Goal: Communication & Community: Answer question/provide support

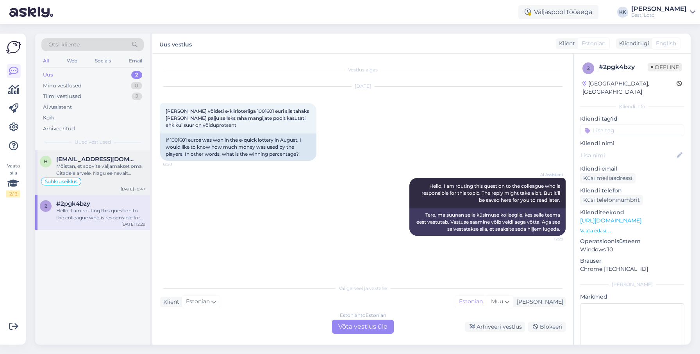
click at [104, 168] on div "Mõistan, et soovite väljamakset oma Citadele arvele. Nagu eelnevalt mainitud, k…" at bounding box center [100, 170] width 89 height 14
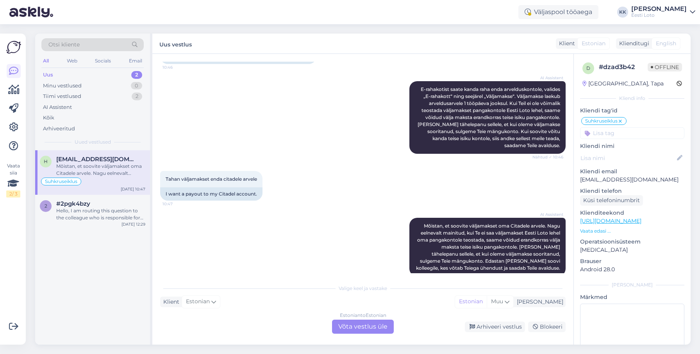
scroll to position [396, 0]
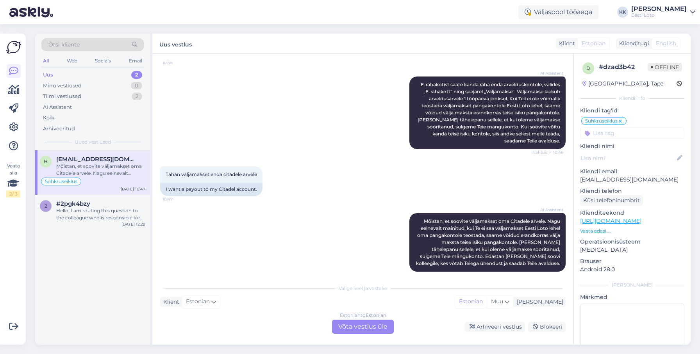
click at [606, 180] on p "[EMAIL_ADDRESS][DOMAIN_NAME]" at bounding box center [632, 180] width 104 height 8
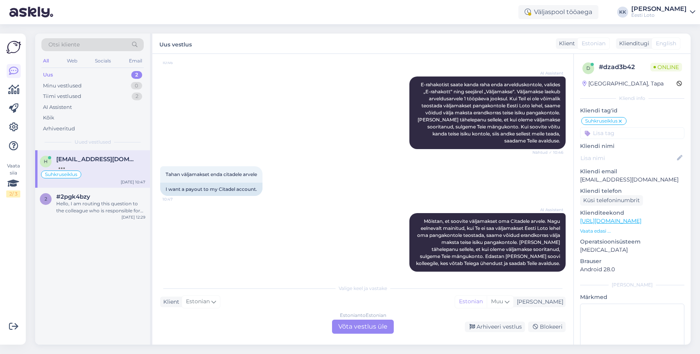
scroll to position [457, 0]
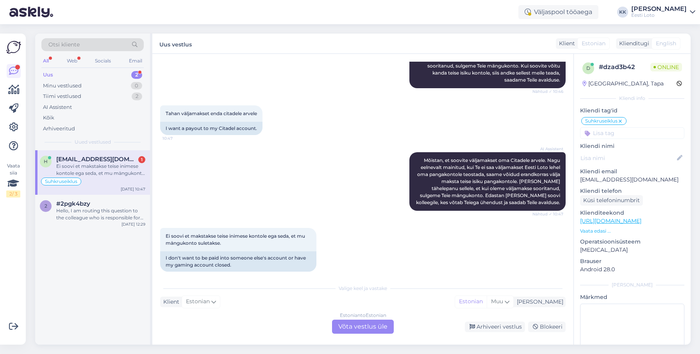
click at [111, 159] on div "[EMAIL_ADDRESS][DOMAIN_NAME] 1" at bounding box center [100, 159] width 89 height 7
click at [381, 327] on div "Estonian to Estonian Võta vestlus üle" at bounding box center [363, 327] width 62 height 14
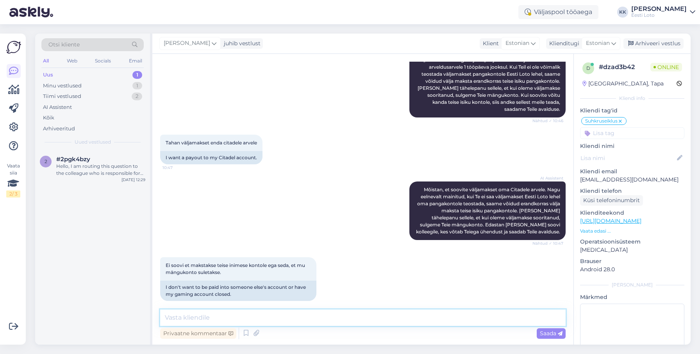
click at [387, 316] on textarea at bounding box center [362, 318] width 405 height 16
type textarea "Tere. Proovin Teile uuesti helistada."
click at [550, 336] on span "Saada" at bounding box center [551, 333] width 23 height 7
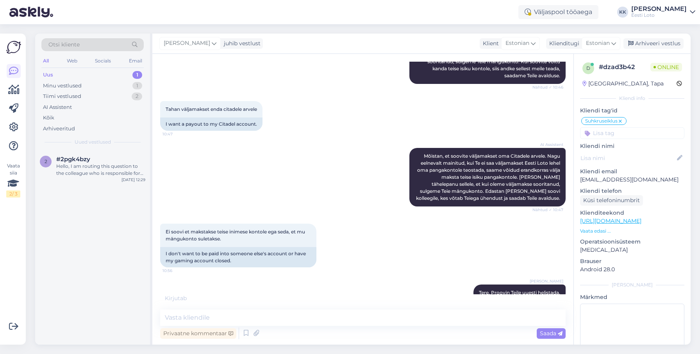
scroll to position [495, 0]
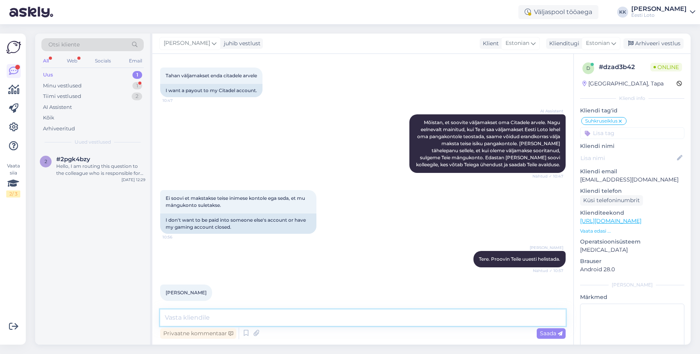
click at [331, 319] on textarea at bounding box center [362, 318] width 405 height 16
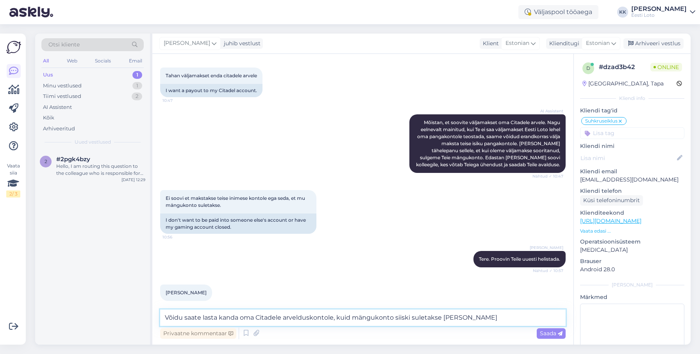
type textarea "Võidu saate lasta kanda oma Citadele arvelduskontole, kuid mängukonto siiski su…"
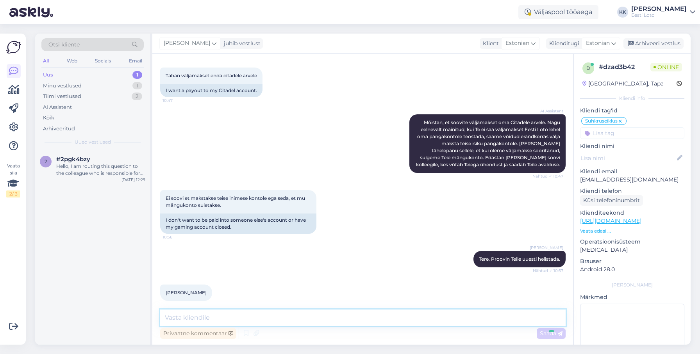
scroll to position [535, 0]
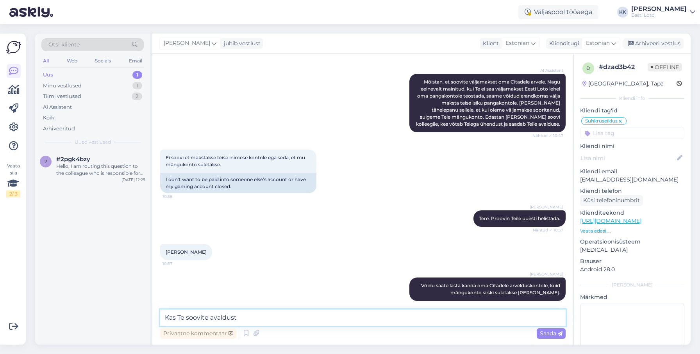
type textarea "Kas Te soovite avaldust?"
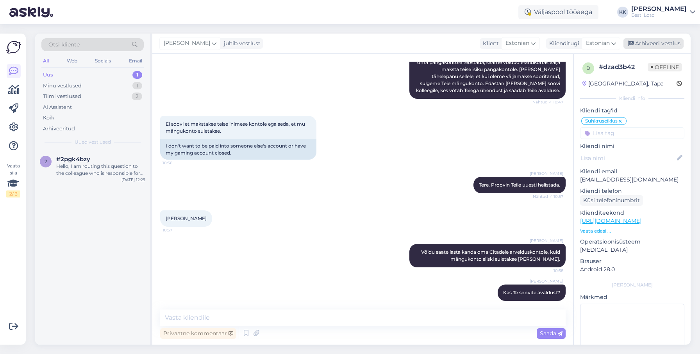
click at [662, 43] on div "Arhiveeri vestlus" at bounding box center [653, 43] width 60 height 11
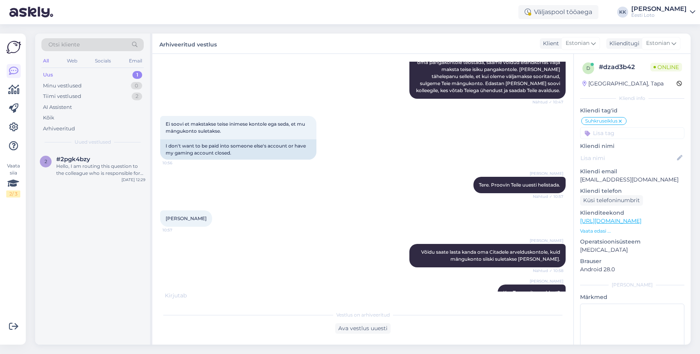
scroll to position [618, 0]
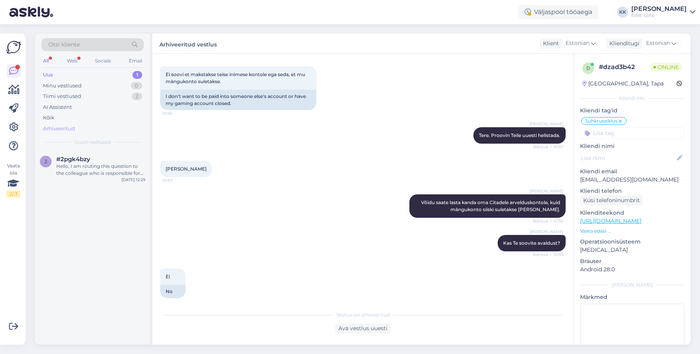
click at [93, 124] on div "Arhiveeritud" at bounding box center [92, 128] width 102 height 11
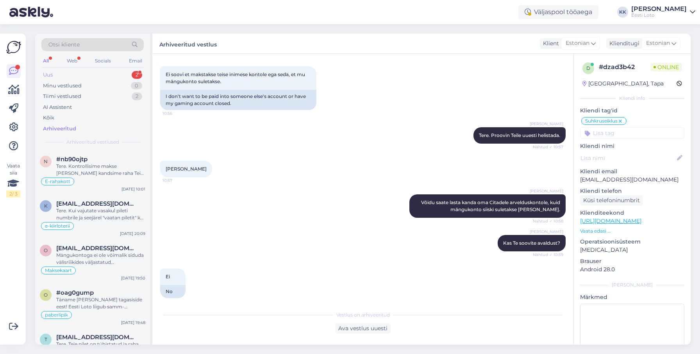
scroll to position [686, 0]
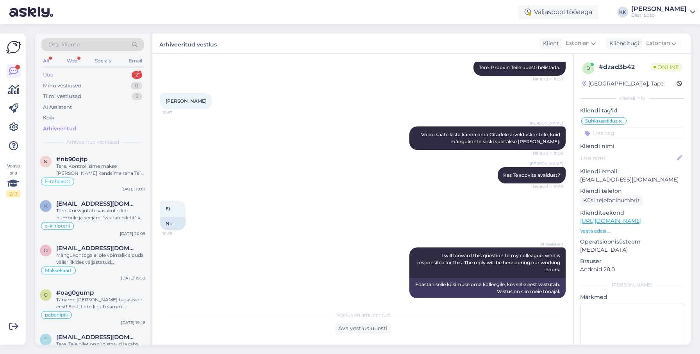
click at [92, 73] on div "Uus 2" at bounding box center [92, 74] width 102 height 11
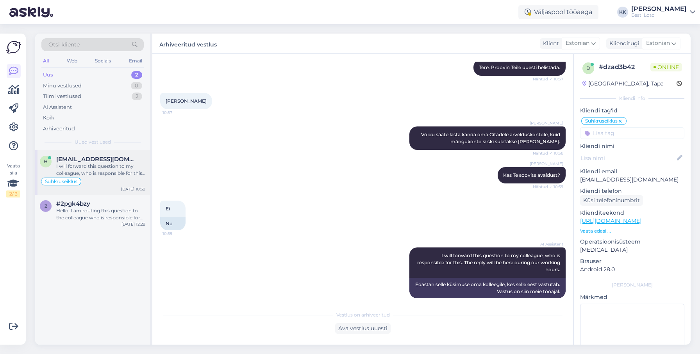
click at [89, 171] on div "I will forward this question to my colleague, who is responsible for this. The …" at bounding box center [100, 170] width 89 height 14
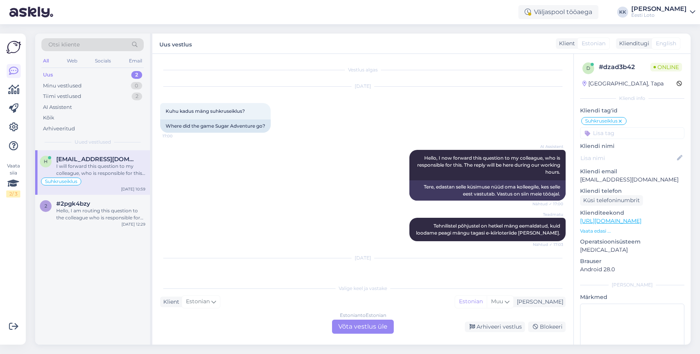
scroll to position [713, 0]
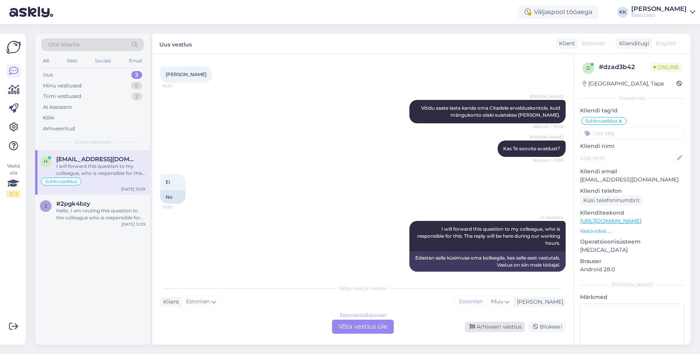
click at [483, 326] on div "Arhiveeri vestlus" at bounding box center [495, 327] width 60 height 11
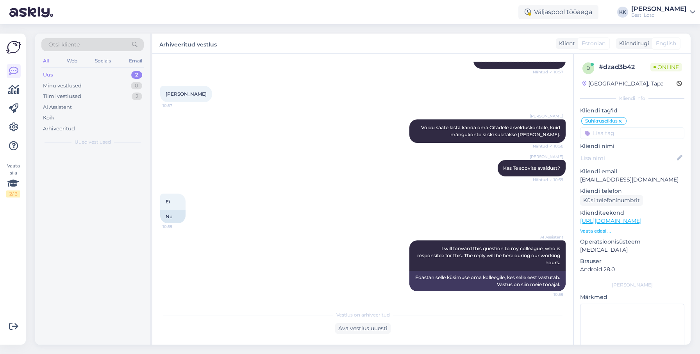
scroll to position [686, 0]
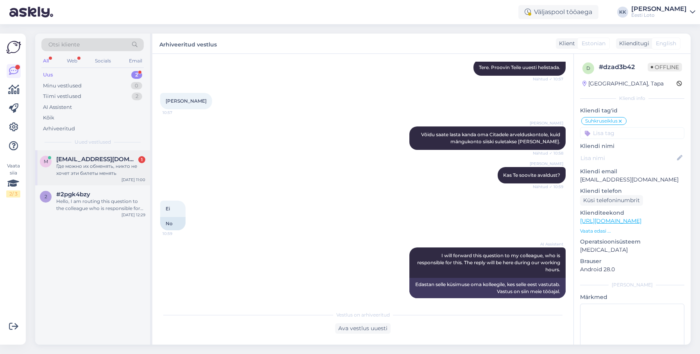
click at [104, 175] on div "Где можно их обменять, никто не хочет эти билеты менять" at bounding box center [100, 170] width 89 height 14
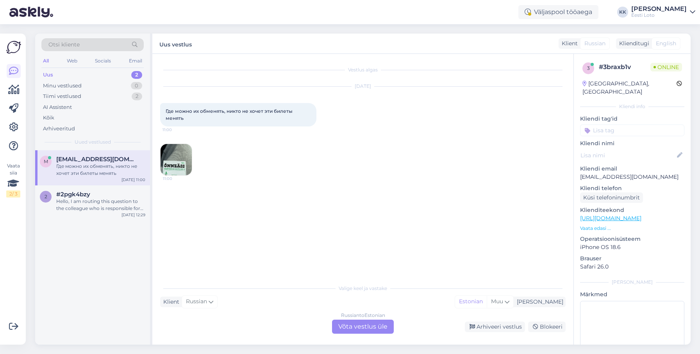
click at [180, 151] on img at bounding box center [175, 159] width 31 height 31
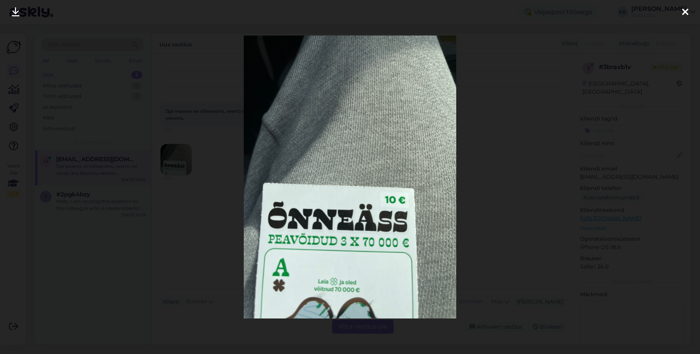
click at [686, 11] on icon at bounding box center [685, 12] width 6 height 10
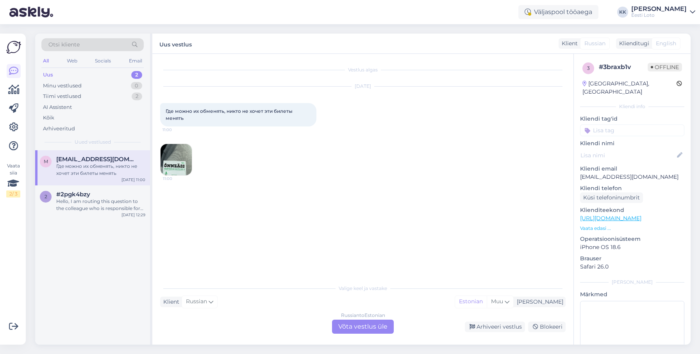
click at [174, 158] on img at bounding box center [175, 159] width 31 height 31
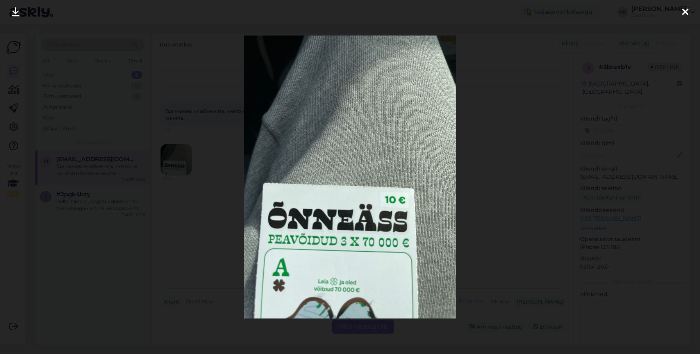
click at [684, 10] on icon at bounding box center [685, 12] width 6 height 10
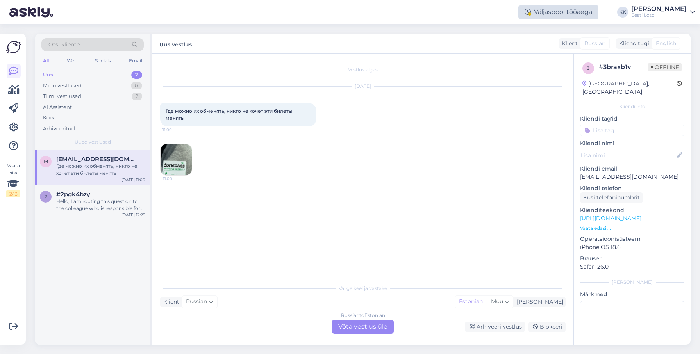
scroll to position [0, 0]
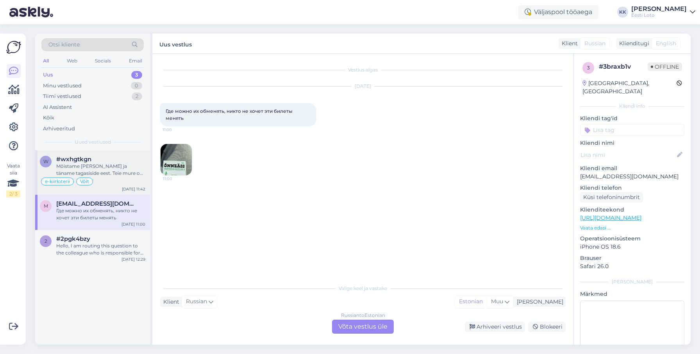
click at [116, 172] on div "Mõistame [PERSON_NAME] ja täname tagasiside eest. Teie mure on meile oluline ni…" at bounding box center [100, 170] width 89 height 14
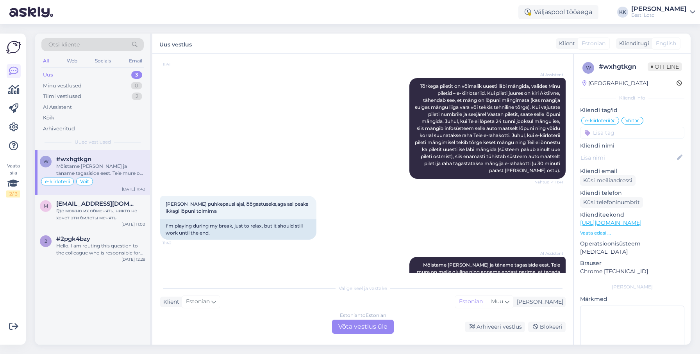
scroll to position [710, 0]
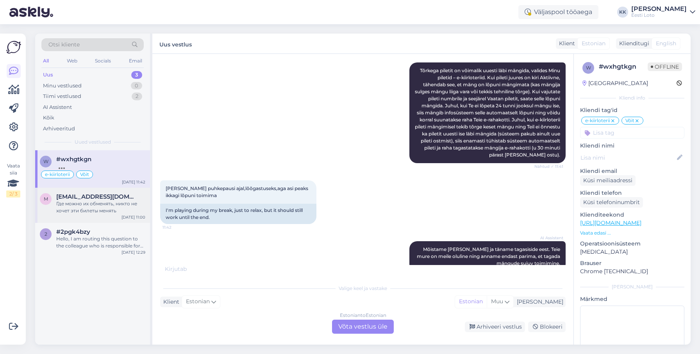
click at [86, 208] on div "Где можно их обменять, никто не хочет эти билеты менять" at bounding box center [100, 207] width 89 height 14
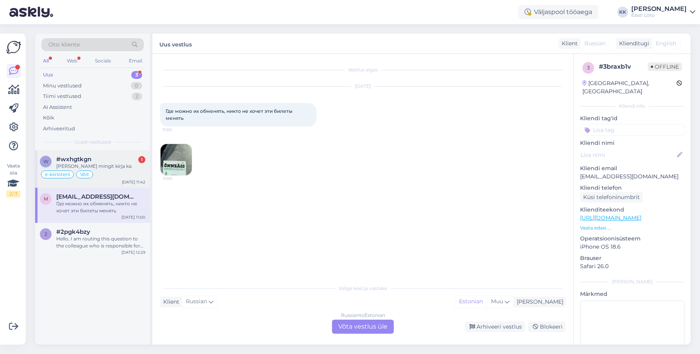
click at [112, 164] on div "[PERSON_NAME] mingit kirja ka" at bounding box center [100, 166] width 89 height 7
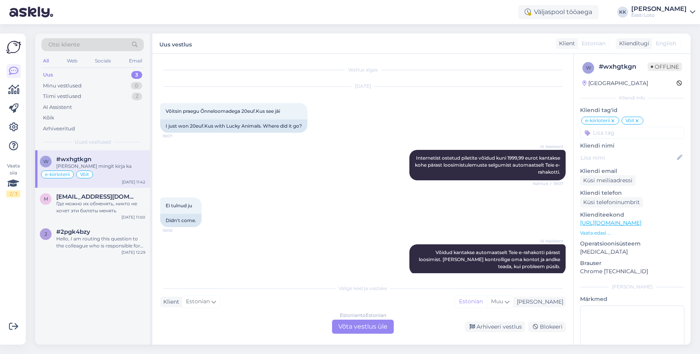
scroll to position [757, 0]
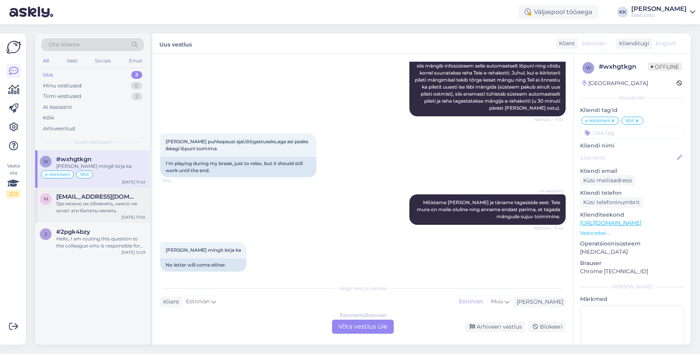
click at [103, 201] on div "Где можно их обменять, никто не хочет эти билеты менять" at bounding box center [100, 207] width 89 height 14
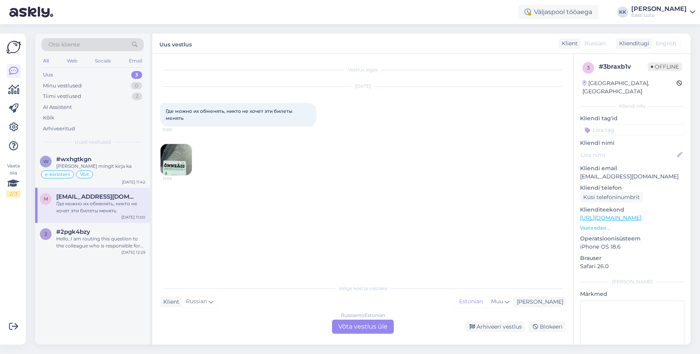
click at [177, 156] on img at bounding box center [175, 159] width 31 height 31
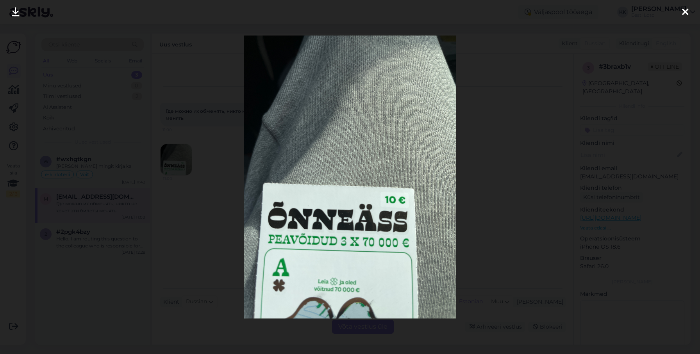
click at [401, 151] on img at bounding box center [350, 177] width 212 height 283
click at [684, 11] on icon at bounding box center [685, 12] width 6 height 10
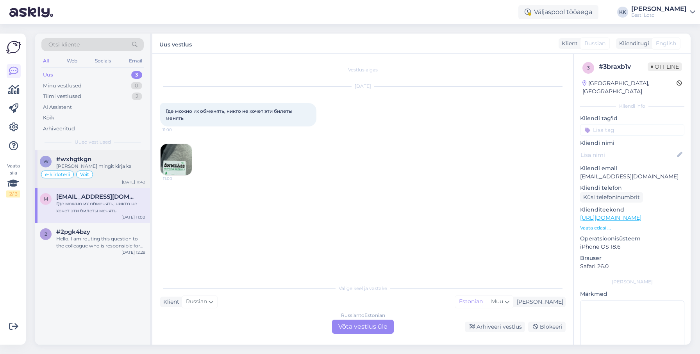
click at [107, 165] on div "[PERSON_NAME] mingit kirja ka" at bounding box center [100, 166] width 89 height 7
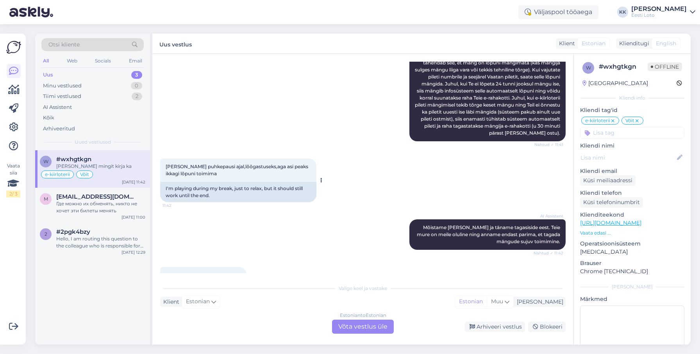
scroll to position [757, 0]
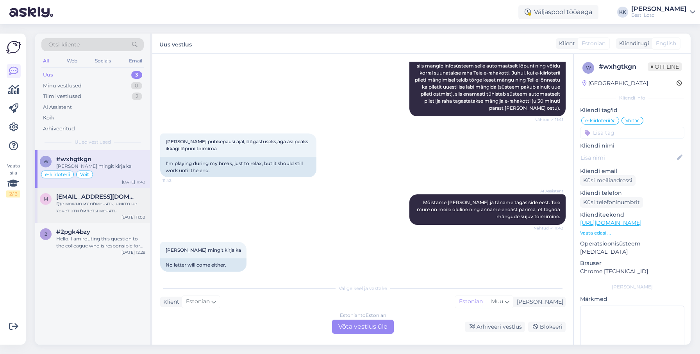
click at [111, 206] on div "Где можно их обменять, никто не хочет эти билеты менять" at bounding box center [100, 207] width 89 height 14
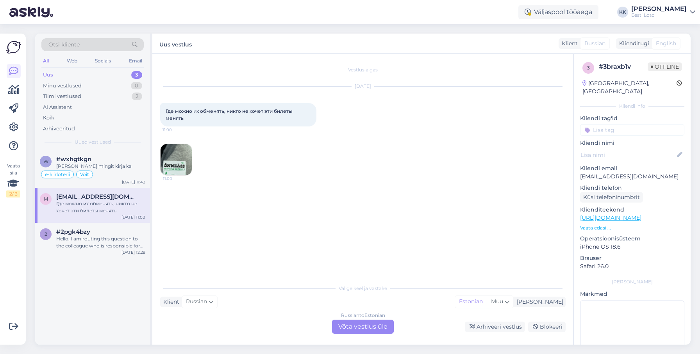
click at [366, 325] on div "Russian to Estonian Võta vestlus üle" at bounding box center [363, 327] width 62 height 14
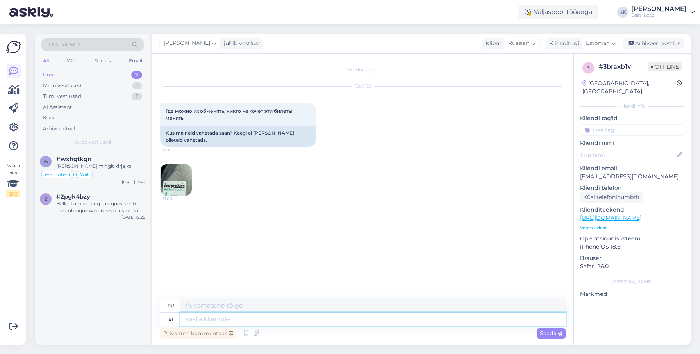
click at [357, 317] on textarea at bounding box center [372, 319] width 385 height 13
type textarea "Tere"
type textarea "Привет"
type textarea "Tere."
type textarea "Привет."
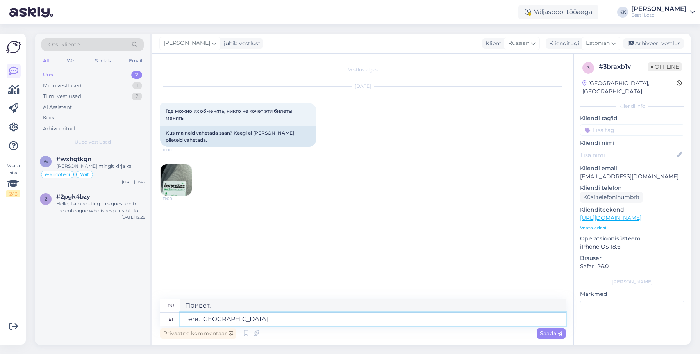
type textarea "Tere. Tegu o"
type textarea "Привет. Действие."
type textarea "Tere. Tegu on k"
type textarea "Привет. Это"
type textarea "Tere. Tegu on kõige v"
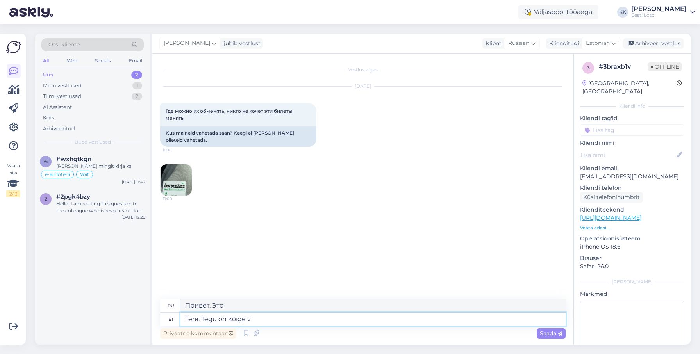
type textarea "Привет. Всё дело в"
type textarea "Tere. Tegu on kõige viimase"
type textarea "Привет. Это последняя новость."
type textarea "Tere. Tegu on kõige"
type textarea "Привет. Всё дело в"
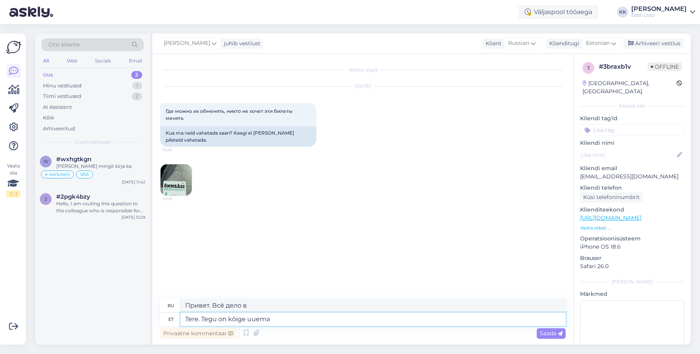
type textarea "Tere. Tegu on kõige uuema k"
type textarea "Привет. Это последняя информация."
type textarea "Tere. Tegu on kõige uuema kiirloterii"
type textarea "Здравствуйте. Это новейшая мгновенная лотерея."
type textarea "Tere. Tegu on kõige uuema"
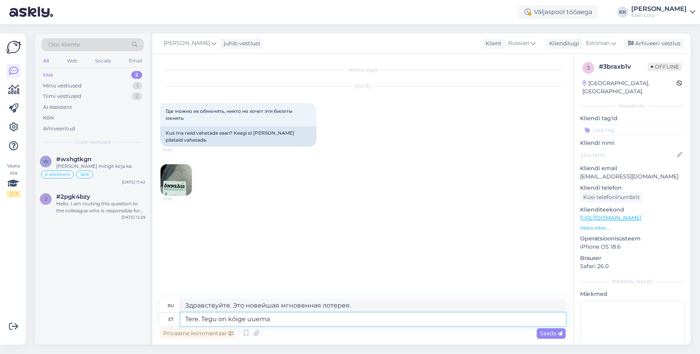
type textarea "Привет. Это последняя информация."
type textarea "Tere. Tegu on kõige uuema piletiga."
type textarea "Здравствуйте. Это последний тикет."
type textarea "Tere. Tegu on kõige uuema piletiga."
drag, startPoint x: 287, startPoint y: 111, endPoint x: 274, endPoint y: 110, distance: 12.5
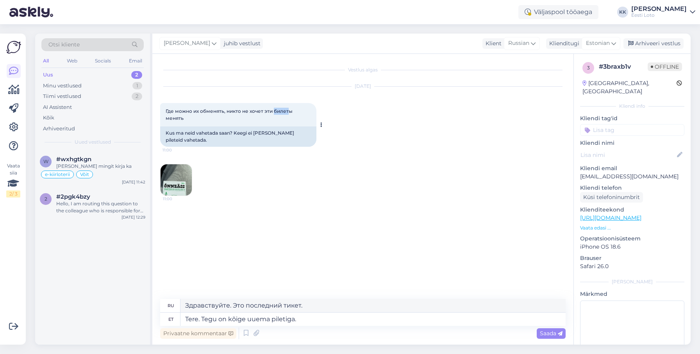
click at [274, 110] on span "Где можно их обменять, никто не хочет эти билеты менять" at bounding box center [230, 114] width 128 height 13
copy span "билет"
click at [304, 321] on textarea "Tere. Tegu on kõige uuema piletiga." at bounding box center [372, 319] width 385 height 13
drag, startPoint x: 300, startPoint y: 320, endPoint x: 194, endPoint y: 318, distance: 106.2
click at [185, 321] on textarea "Tere. Tegu on kõige uuema piletiga." at bounding box center [372, 319] width 385 height 13
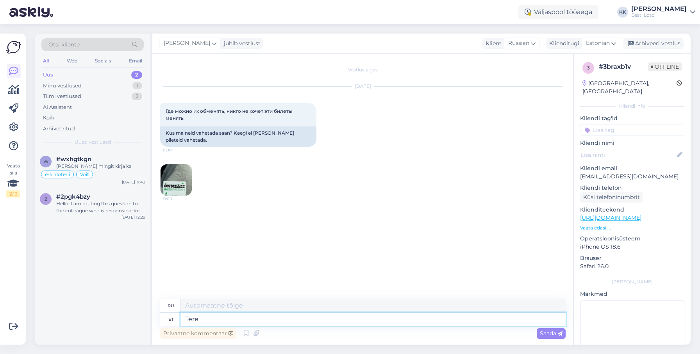
type textarea "Tere."
type textarea "Привет"
type textarea "Tere."
type textarea "Привет."
paste textarea "Võidusummad kuni 100 eurot ([PERSON_NAME] arvatud) väljastab võimalusel loterii…"
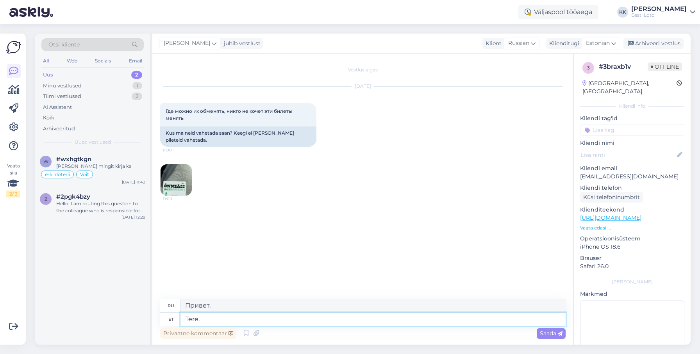
type textarea "Tere. Võidusummad kuni 100 eurot ([PERSON_NAME] arvatud) väljastab võimalusel l…"
type textarea "Здравствуйте. Выигрыши до 100 евро включительно будут выданы организатором лоте…"
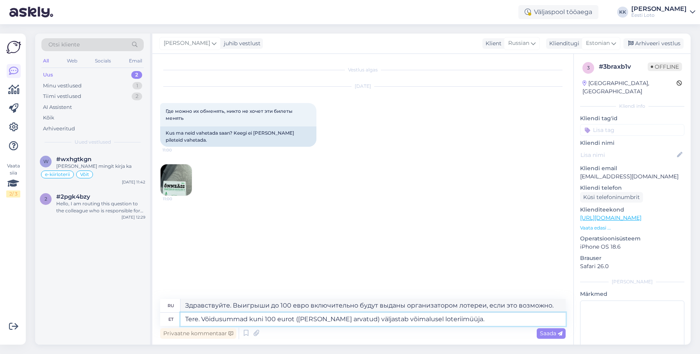
type textarea "Tere. Võidusummad kuni 100 eurot ([PERSON_NAME] arvatud) väljastab võimalusel l…"
drag, startPoint x: 235, startPoint y: 305, endPoint x: 548, endPoint y: 305, distance: 313.1
click at [550, 305] on textarea "Здравствуйте. Выигрыши до 100 евро включительно будут выданы организатором лоте…" at bounding box center [372, 305] width 385 height 13
paste textarea "о возможности выплачиваются продавцом лотерейных билетов"
drag, startPoint x: 429, startPoint y: 306, endPoint x: 276, endPoint y: 306, distance: 153.0
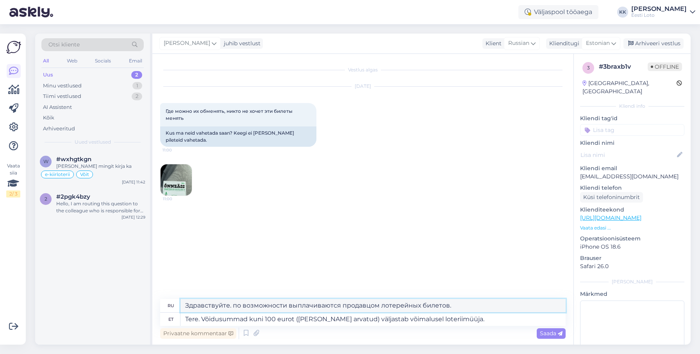
click at [276, 306] on textarea "Здравствуйте. по возможности выплачиваются продавцом лотерейных билетов." at bounding box center [372, 305] width 385 height 13
type textarea "Здравствуйте."
click at [464, 317] on textarea "Tere. Võidusummad kuni 100 eurot ([PERSON_NAME] arvatud) väljastab võimalusel l…" at bounding box center [372, 319] width 385 height 13
type textarea "Tere. Võidusummad kuni 100 eurot ([PERSON_NAME] arvatud) väljastab võimalusel l…"
type textarea "Здравствуйте. Выигрыши до 100 евро включительно будут выданы организатором лоте…"
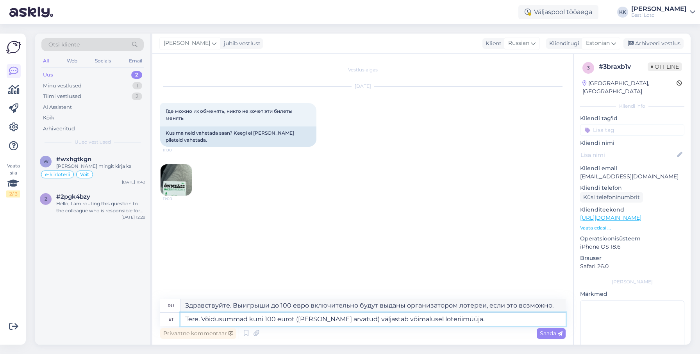
type textarea "Tere. Võidusummad kuni 100 eurot ([PERSON_NAME] arvatud) väljastab võimalusel l…"
drag, startPoint x: 359, startPoint y: 305, endPoint x: 530, endPoint y: 310, distance: 171.1
click at [530, 310] on textarea "Здравствуйте. Выигрыши до 100 евро включительно будут выданы организатором лоте…" at bounding box center [372, 305] width 385 height 13
paste textarea "о возможности выплачиваются продавцом лотерейных билетов"
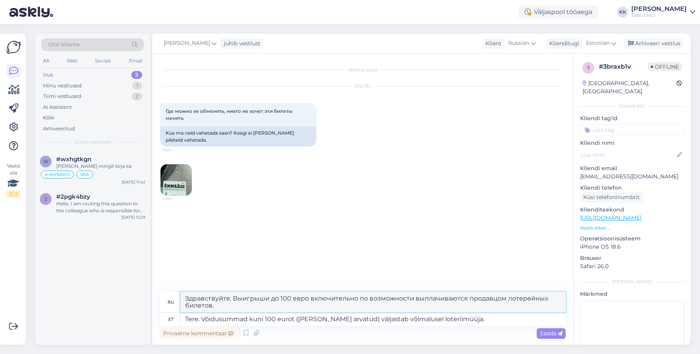
type textarea "Здравствуйте. Выигрыши до 100 евро включительно по возможности выплачиваются пр…"
click at [458, 321] on textarea "Tere. Võidusummad kuni 100 eurot ([PERSON_NAME] arvatud) väljastab võimalusel l…" at bounding box center [372, 319] width 385 height 13
click at [497, 320] on textarea "Tere. Võidusummad kuni 100 eurot ([PERSON_NAME] arvatud) väljastab võimalusel l…" at bounding box center [372, 319] width 385 height 13
type textarea "Tere. Võidusummad kuni 100 eurot ([PERSON_NAME] arvatud) väljastab võimalusel l…"
type textarea "Здравствуйте. Выигрыши до 100 евро включительно будут выданы организатором лоте…"
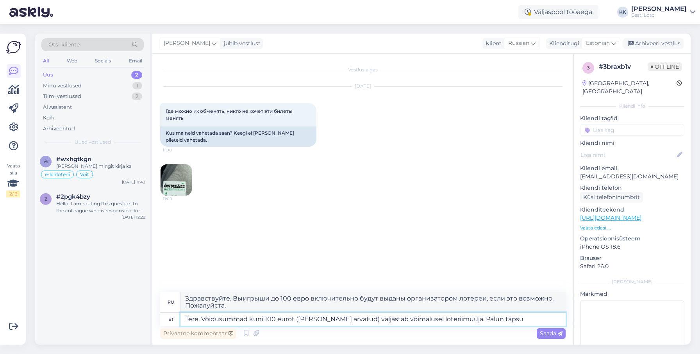
type textarea "Tere. Võidusummad kuni 100 eurot ([PERSON_NAME] arvatud) väljastab võimalusel l…"
type textarea "Здравствуйте. Выигрыши до 100 евро включительно будут выданы организатором лоте…"
type textarea "Tere. Võidusummad kuni 100 eurot ([PERSON_NAME] arvatud) väljastab võimalusel l…"
type textarea "Здравствуйте. Выигрыши до 100 евро включительно будут выдаваться организатором …"
type textarea "Tere. Võidusummad kuni 100 eurot ([PERSON_NAME] arvatud) väljastab võimalusel l…"
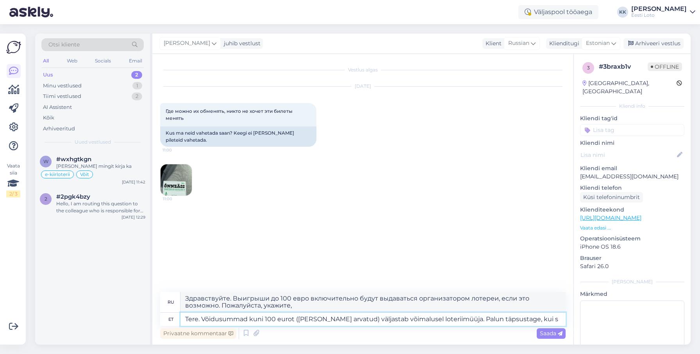
type textarea "Здравствуйте. Выигрыши до 100 евро включительно будут выданы организатором лоте…"
type textarea "Tere. Võidusummad kuni 100 eurot ([PERSON_NAME] arvatud) väljastab võimalusel l…"
type textarea "Здравствуйте. Выигрыши до 100 евро включительно будут выданы организатором лоте…"
type textarea "Tere. Võidusummad kuni 100 eurot ([PERSON_NAME] arvatud) väljastab võimalusel l…"
type textarea "Здравствуйте. Выигрыши до 100 евро включительно будут выданы организатором лоте…"
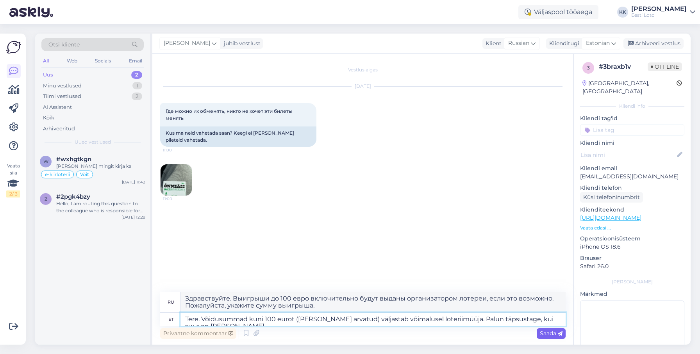
type textarea "Tere. Võidusummad kuni 100 eurot ([PERSON_NAME] arvatud) väljastab võimalusel l…"
click at [549, 332] on span "Saada" at bounding box center [551, 333] width 23 height 7
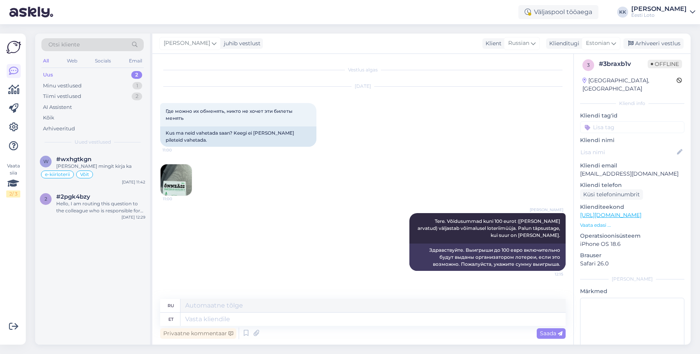
scroll to position [2, 0]
click at [614, 122] on input at bounding box center [632, 128] width 104 height 12
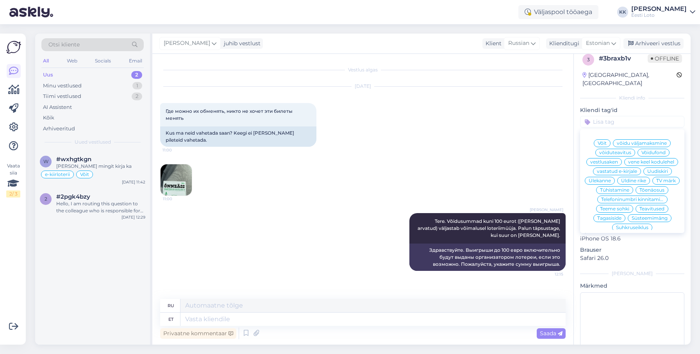
scroll to position [8, 0]
click at [605, 142] on span "Võit" at bounding box center [601, 144] width 9 height 5
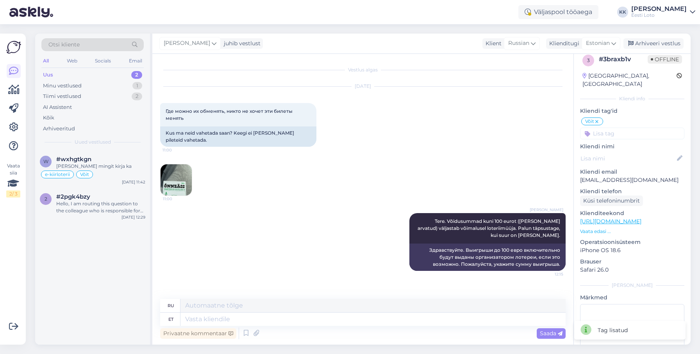
scroll to position [2, 0]
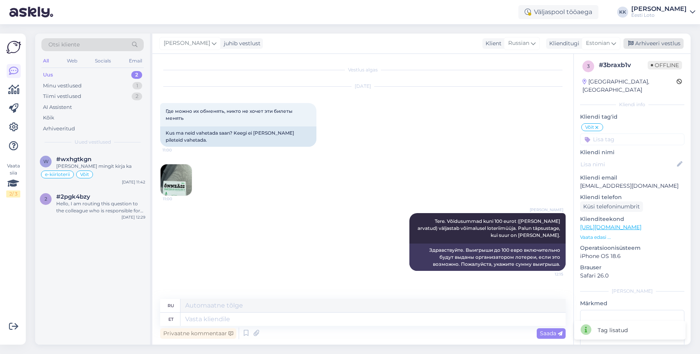
click at [649, 42] on div "Arhiveeri vestlus" at bounding box center [653, 43] width 60 height 11
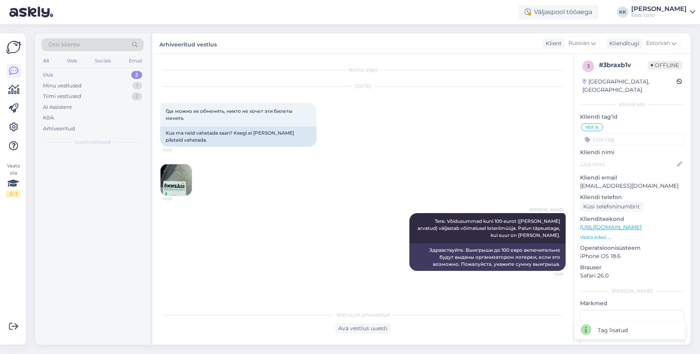
scroll to position [2, 0]
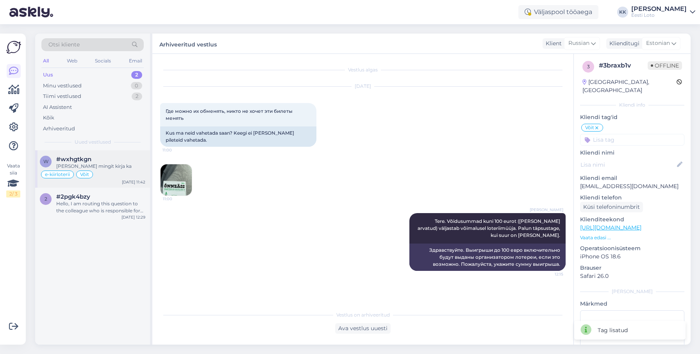
click at [118, 167] on div "[PERSON_NAME] mingit kirja ka" at bounding box center [100, 166] width 89 height 7
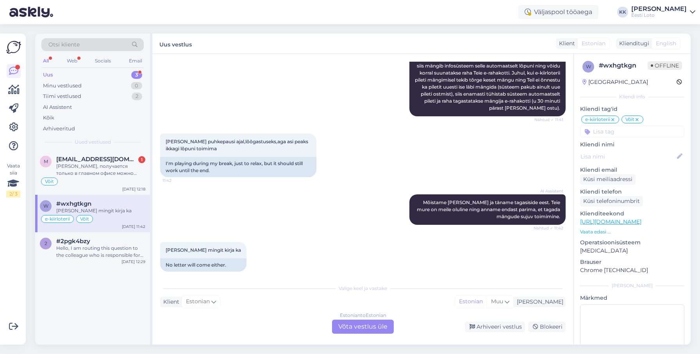
scroll to position [753, 0]
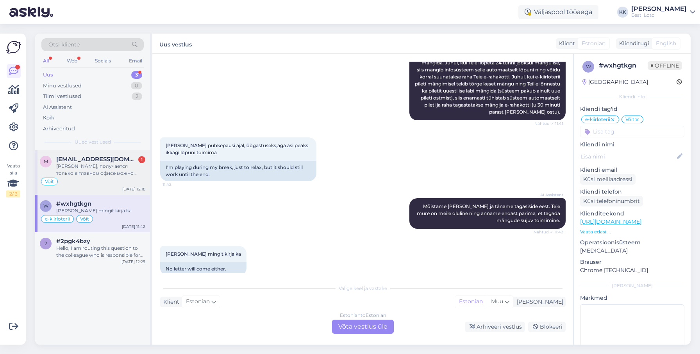
click at [103, 169] on div "[PERSON_NAME], получается только в главном офисе можно обналичить ?" at bounding box center [100, 170] width 89 height 14
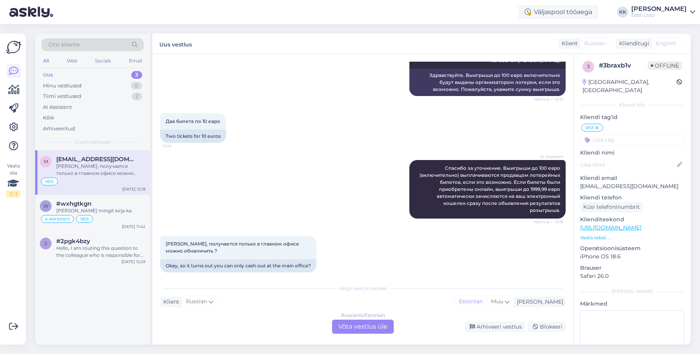
scroll to position [174, 0]
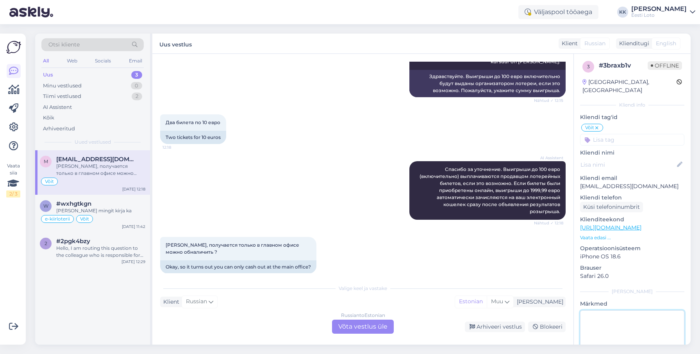
click at [615, 316] on textarea at bounding box center [632, 345] width 104 height 70
type textarea "suheldud telefoni teel"
click at [488, 326] on div "Arhiveeri vestlus" at bounding box center [495, 327] width 60 height 11
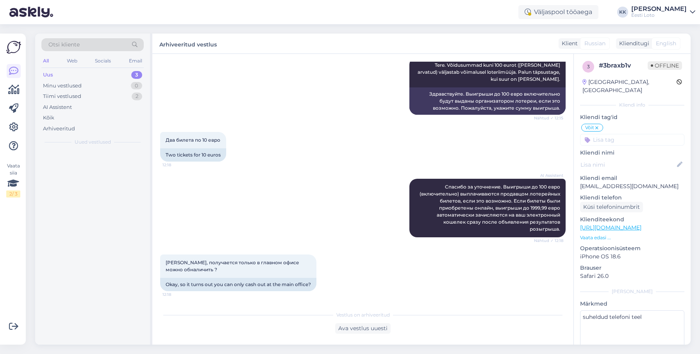
scroll to position [149, 0]
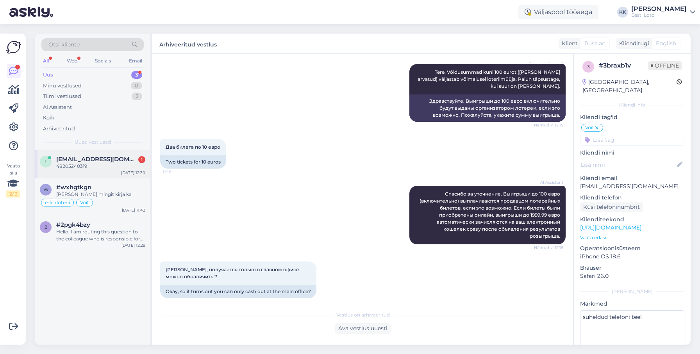
click at [84, 160] on span "[EMAIL_ADDRESS][DOMAIN_NAME]" at bounding box center [96, 159] width 81 height 7
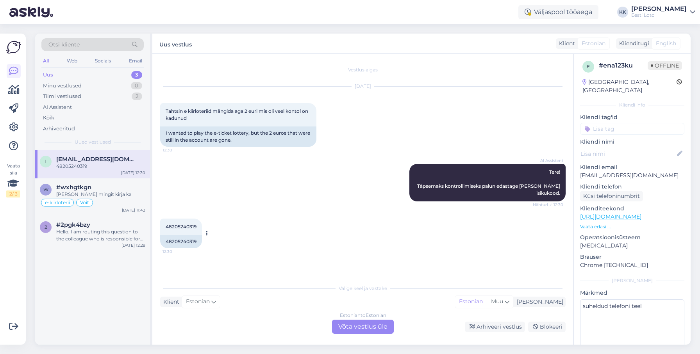
click at [180, 228] on span "48205240319" at bounding box center [181, 227] width 31 height 6
copy span "48205240319"
click at [305, 243] on div "48205240319 12:30 48205240319" at bounding box center [362, 233] width 405 height 47
click at [364, 326] on div "Estonian to Estonian Võta vestlus üle" at bounding box center [363, 327] width 62 height 14
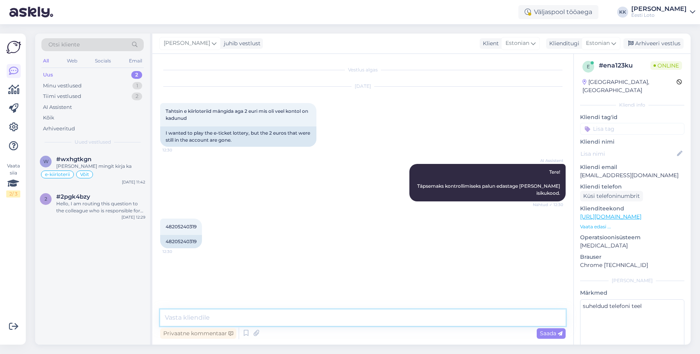
click at [322, 317] on textarea at bounding box center [362, 318] width 405 height 16
paste textarea "Tõrkega piletit on võimalik uuesti läbi mängida, valides Minu piletid – e-kiirl…"
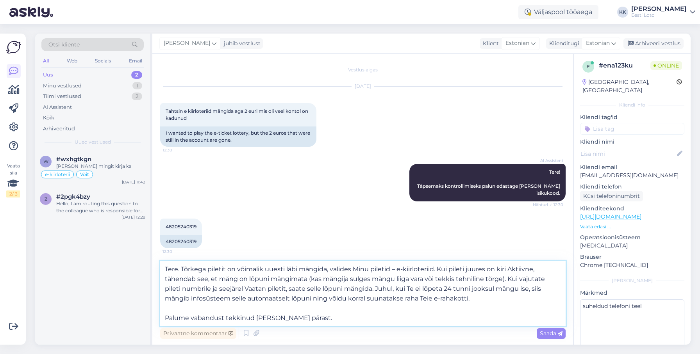
click at [166, 317] on textarea "Tere. Tõrkega piletit on võimalik uuesti läbi mängida, valides Minu piletid – e…" at bounding box center [362, 293] width 405 height 65
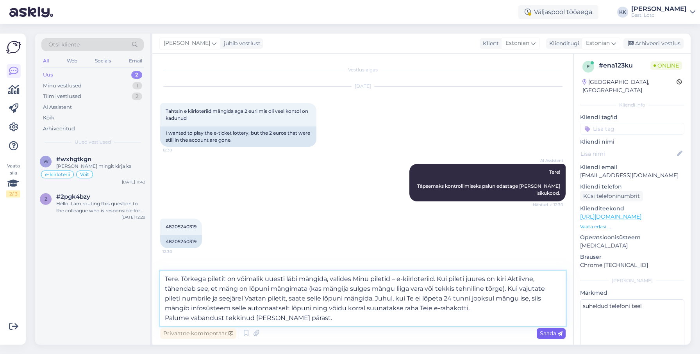
type textarea "Tere. Tõrkega piletit on võimalik uuesti läbi mängida, valides Minu piletid – e…"
click at [548, 332] on span "Saada" at bounding box center [551, 333] width 23 height 7
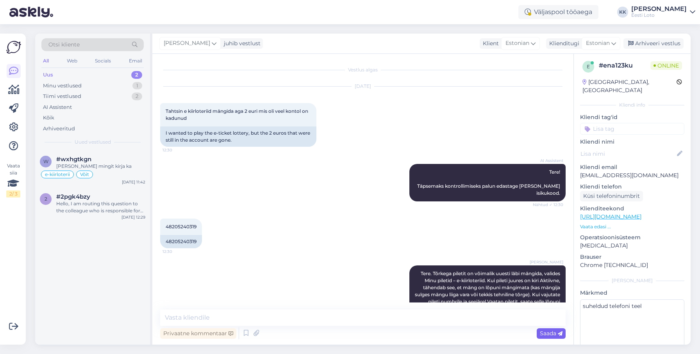
scroll to position [44, 0]
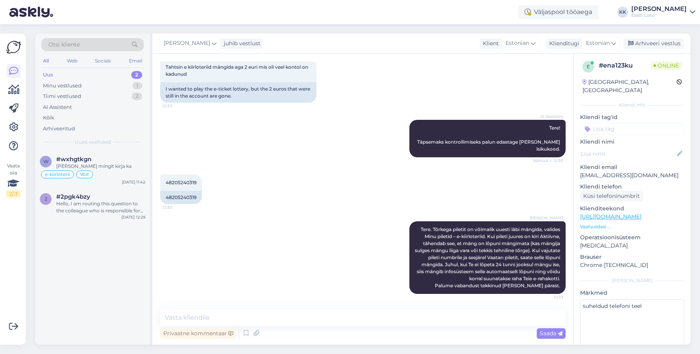
click at [613, 123] on input at bounding box center [632, 129] width 104 height 12
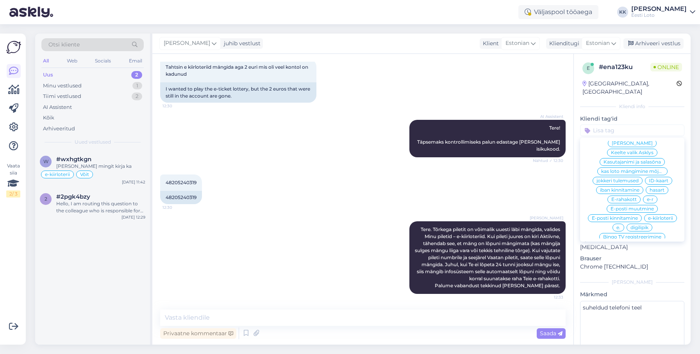
scroll to position [254, 0]
click at [656, 214] on span "e-kiirloterii" at bounding box center [660, 216] width 25 height 5
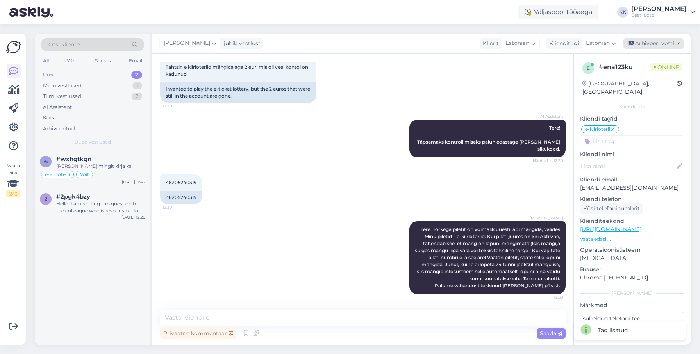
click at [657, 43] on div "Arhiveeri vestlus" at bounding box center [653, 43] width 60 height 11
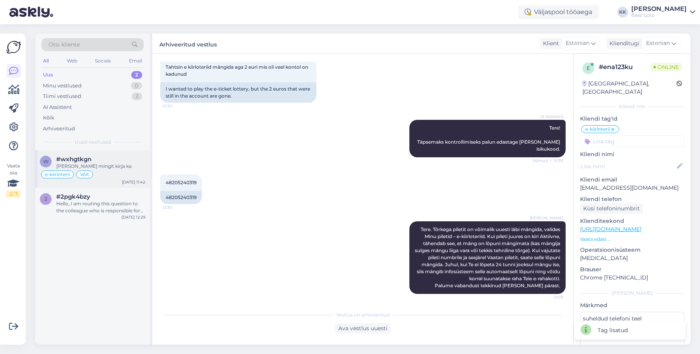
click at [118, 166] on div "[PERSON_NAME] mingit kirja ka" at bounding box center [100, 166] width 89 height 7
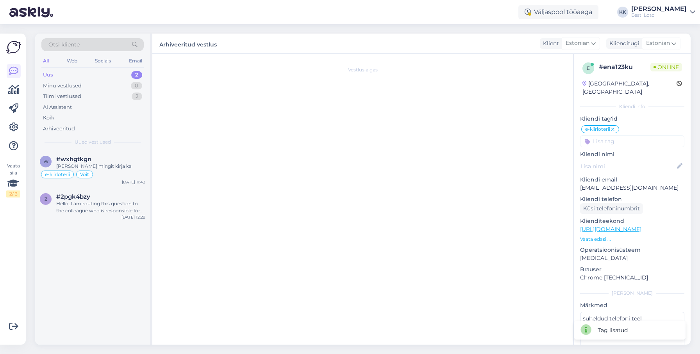
scroll to position [757, 0]
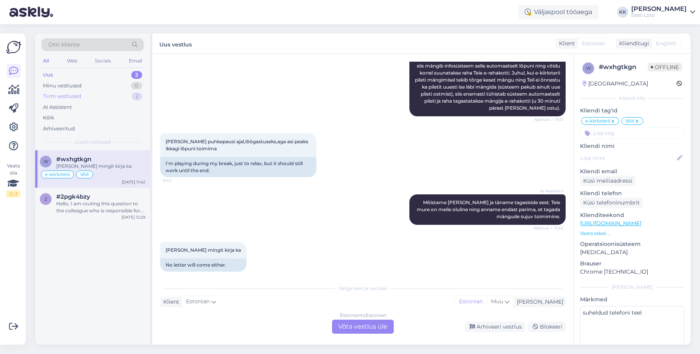
click at [90, 97] on div "Tiimi vestlused 2" at bounding box center [92, 96] width 102 height 11
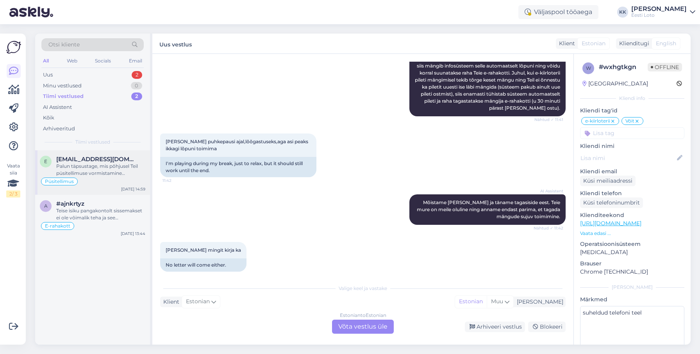
click at [116, 175] on div "Palun täpsustage, mis põhjusel Teil püsitellimuse vormistamine ebaõnnestus." at bounding box center [100, 170] width 89 height 14
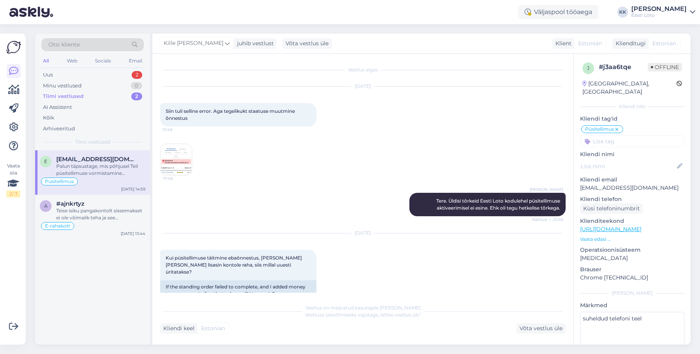
scroll to position [361, 0]
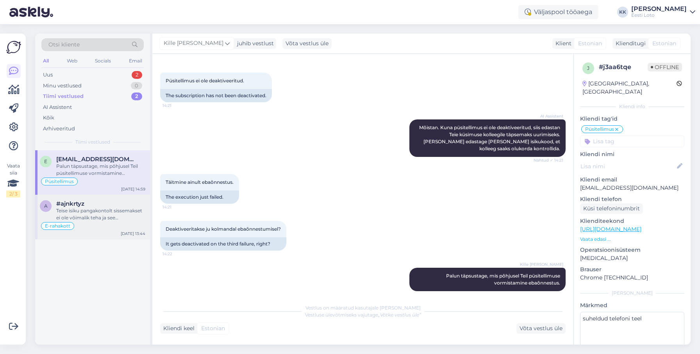
click at [115, 214] on div "Teise isiku pangakontolt sissemakset ei ole võimalik teha ja see tagastatakse a…" at bounding box center [100, 214] width 89 height 14
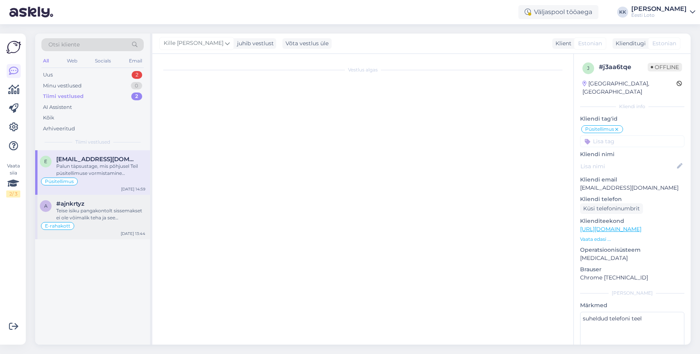
scroll to position [112, 0]
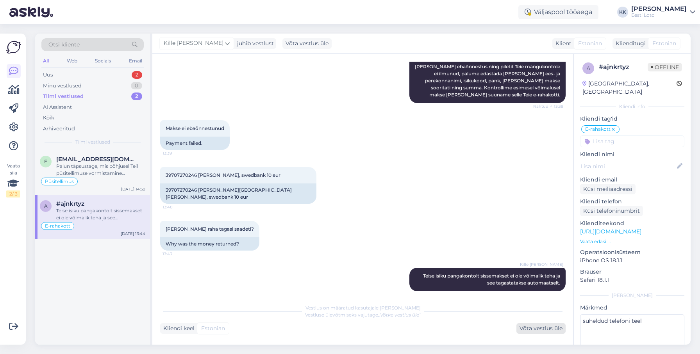
click at [544, 325] on div "Võta vestlus üle" at bounding box center [540, 328] width 49 height 11
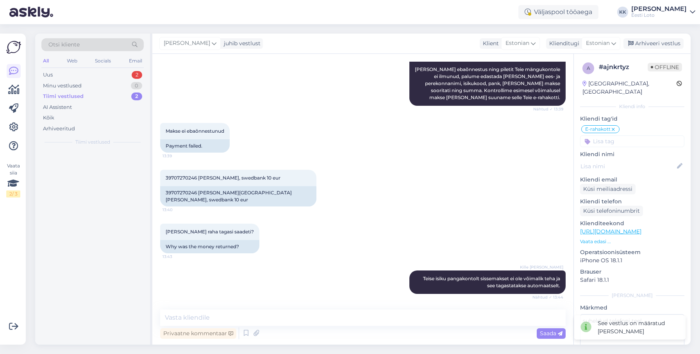
scroll to position [103, 0]
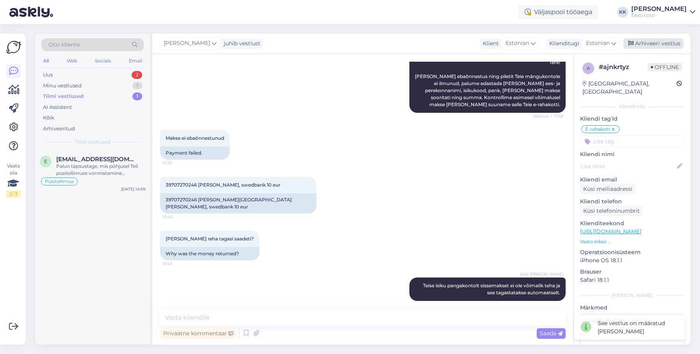
click at [643, 41] on div "Arhiveeri vestlus" at bounding box center [653, 43] width 60 height 11
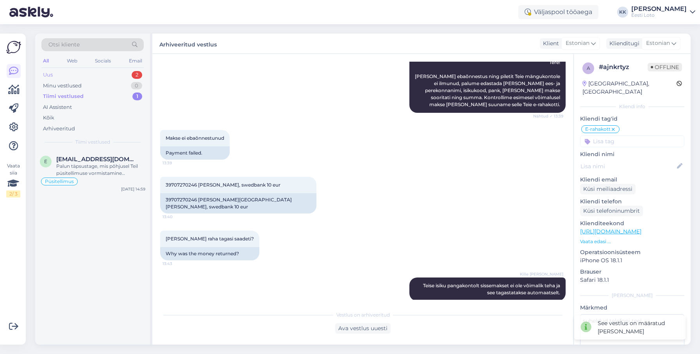
click at [81, 72] on div "Uus 2" at bounding box center [92, 74] width 102 height 11
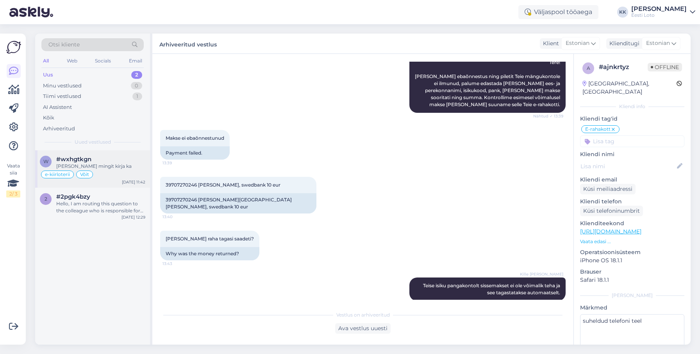
click at [114, 163] on div "[PERSON_NAME] mingit kirja ka" at bounding box center [100, 166] width 89 height 7
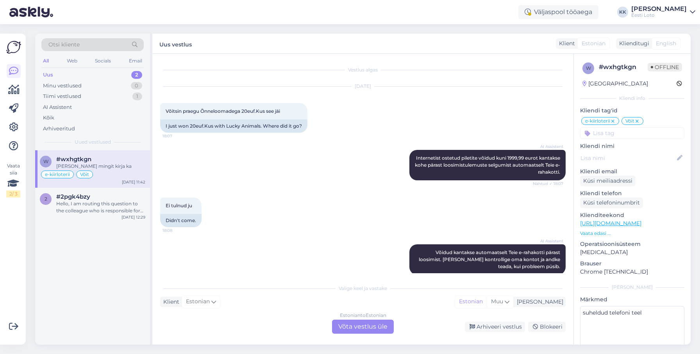
scroll to position [757, 0]
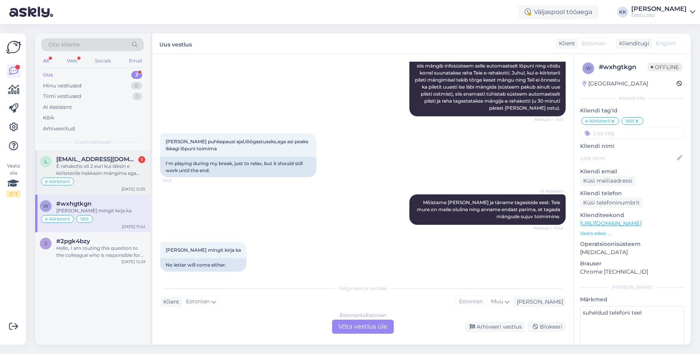
click at [93, 160] on span "[EMAIL_ADDRESS][DOMAIN_NAME]" at bounding box center [96, 159] width 81 height 7
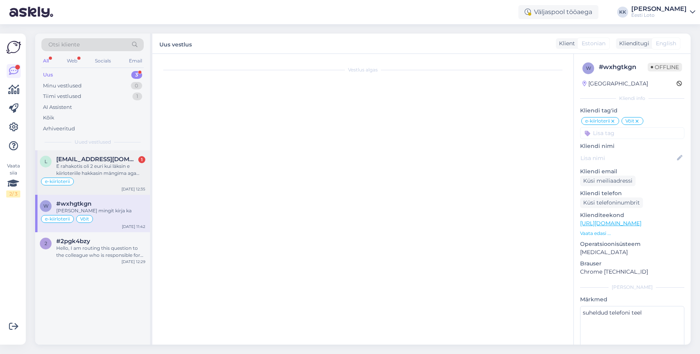
scroll to position [372, 0]
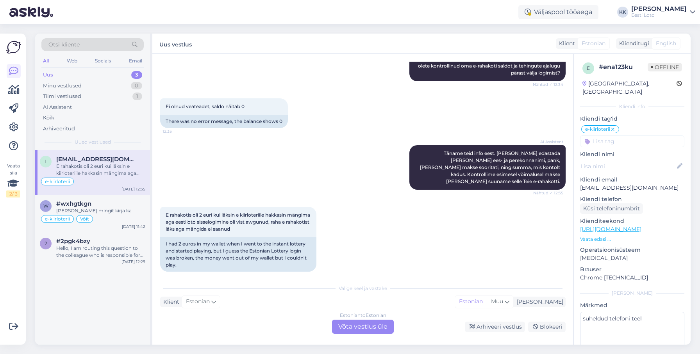
click at [620, 184] on p "[EMAIL_ADDRESS][DOMAIN_NAME]" at bounding box center [632, 188] width 104 height 8
click at [380, 325] on div "Estonian to Estonian Võta vestlus üle" at bounding box center [363, 327] width 62 height 14
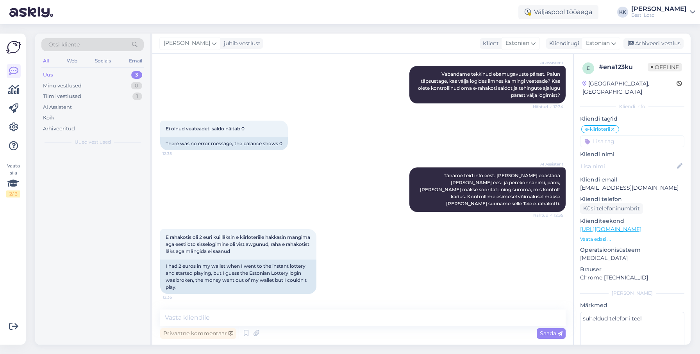
scroll to position [343, 0]
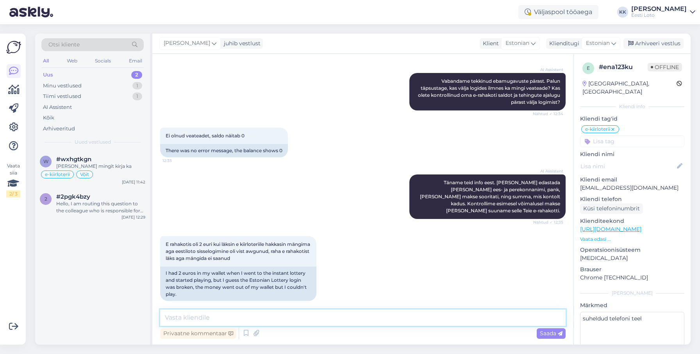
click at [402, 314] on textarea at bounding box center [362, 318] width 405 height 16
drag, startPoint x: 267, startPoint y: 317, endPoint x: 285, endPoint y: 311, distance: 18.8
click at [267, 317] on textarea "Süsteemis on näha, et ost ikkagi õnnestus [PERSON_NAME] on aktiivne." at bounding box center [362, 318] width 405 height 16
click at [285, 319] on textarea "Süsteemis on näha, et ost on õnnestus [PERSON_NAME] on aktiivne." at bounding box center [362, 318] width 405 height 16
click at [366, 315] on textarea "Süsteemis on näha, et ost on õnnestunud [PERSON_NAME] on aktiivne." at bounding box center [362, 318] width 405 height 16
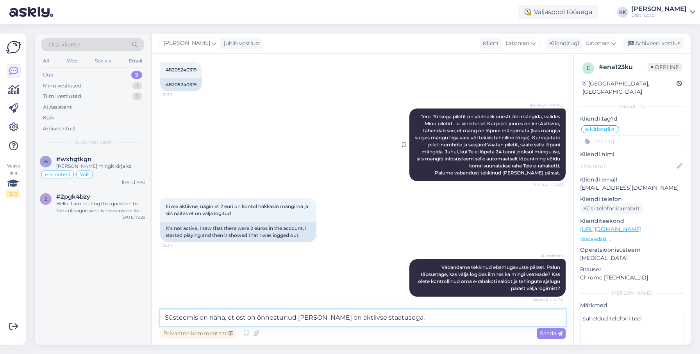
scroll to position [156, 0]
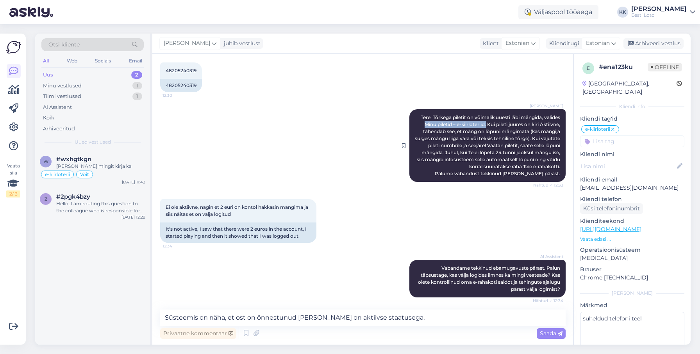
drag, startPoint x: 421, startPoint y: 124, endPoint x: 490, endPoint y: 125, distance: 69.1
click at [484, 125] on span "Tere. Tõrkega piletit on võimalik uuesti läbi mängida, valides Minu piletid – e…" at bounding box center [488, 145] width 146 height 62
copy span "Minu piletid – e-kiirloteriid."
click at [401, 318] on textarea "Süsteemis on näha, et ost on õnnestunud [PERSON_NAME] on aktiivse staatusega." at bounding box center [362, 318] width 405 height 16
paste textarea "Minu piletid – e-kiirloteriid."
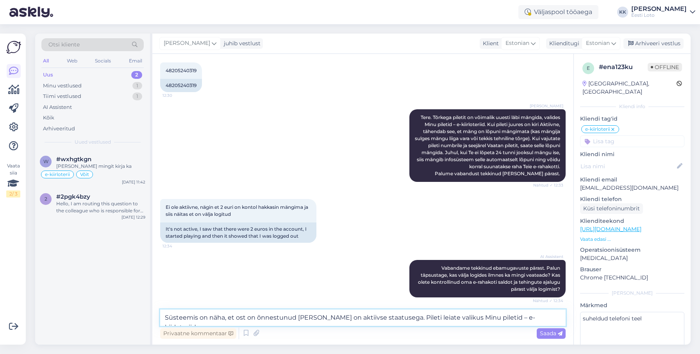
click at [387, 317] on textarea "Süsteemis on näha, et ost on õnnestunud [PERSON_NAME] on aktiivse staatusega. P…" at bounding box center [362, 318] width 405 height 16
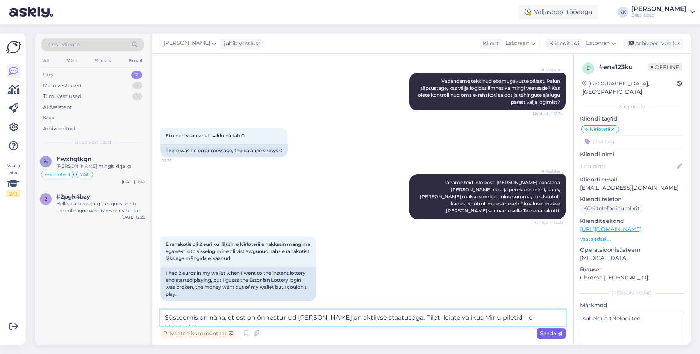
type textarea "Süsteemis on näha, et ost on õnnestunud [PERSON_NAME] on aktiivse staatusega. P…"
click at [550, 332] on span "Saada" at bounding box center [551, 333] width 23 height 7
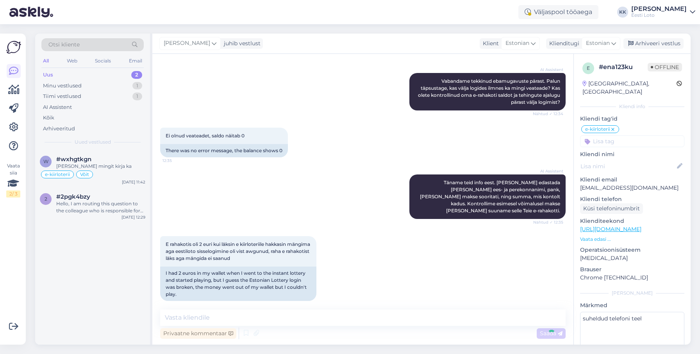
scroll to position [384, 0]
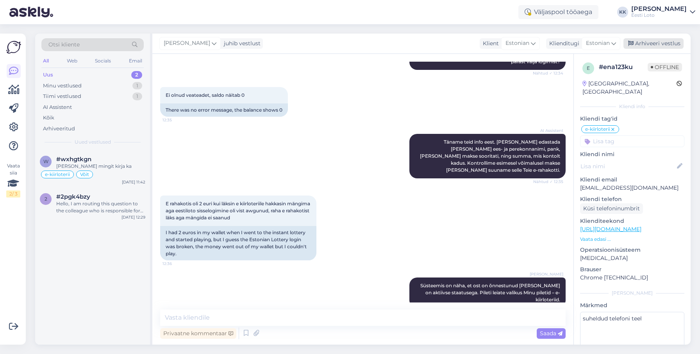
click at [651, 39] on div "Arhiveeri vestlus" at bounding box center [653, 43] width 60 height 11
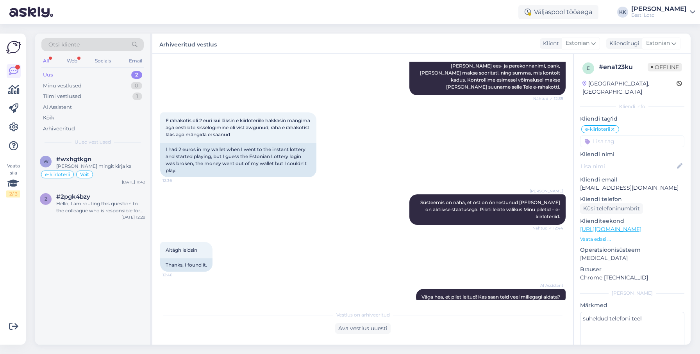
scroll to position [547, 0]
